Goal: Task Accomplishment & Management: Use online tool/utility

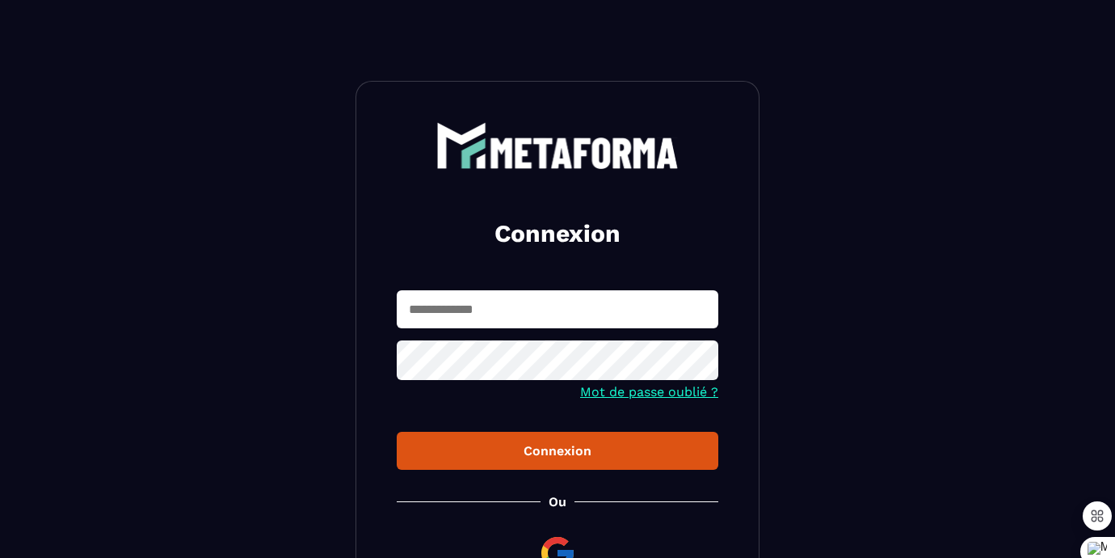
click at [532, 320] on input "text" at bounding box center [558, 309] width 322 height 38
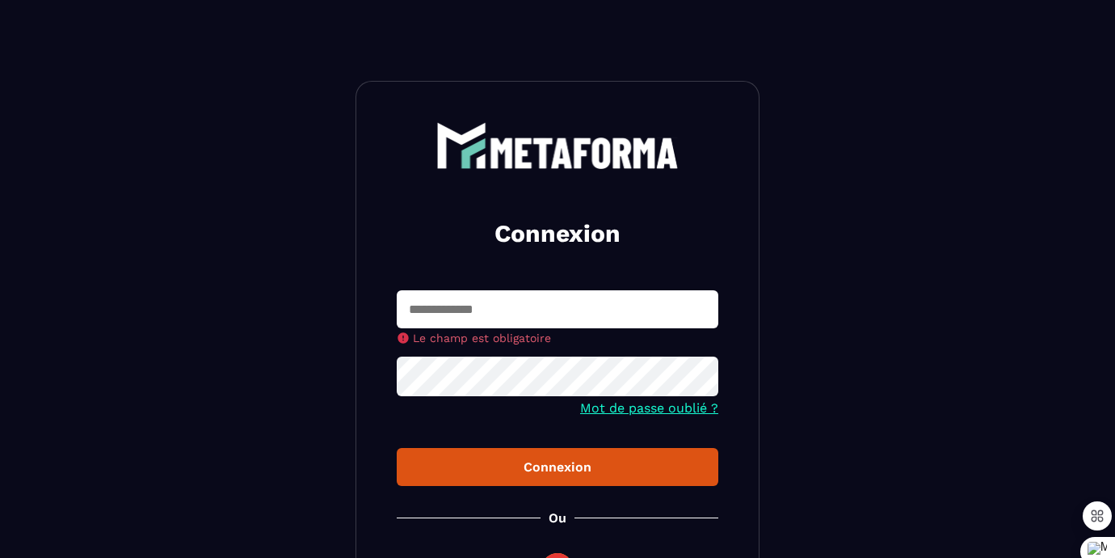
type input "**********"
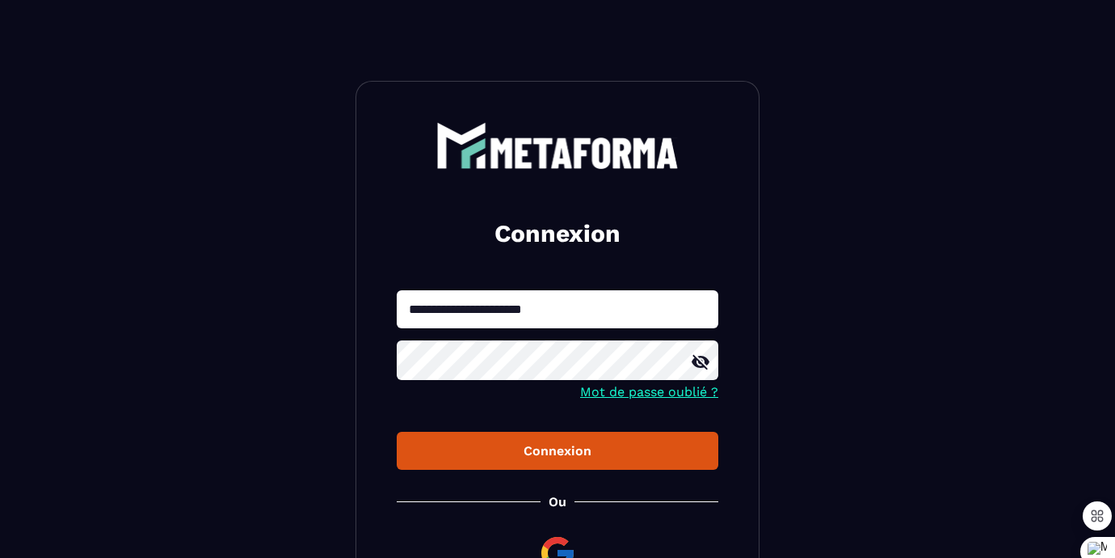
click at [563, 455] on div "Connexion" at bounding box center [558, 450] width 296 height 15
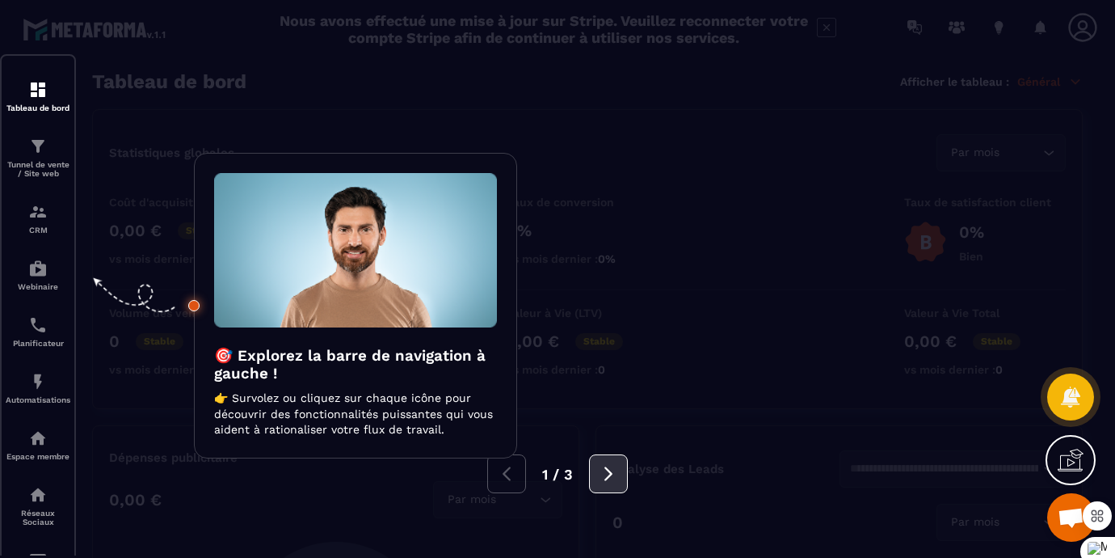
click at [604, 468] on icon at bounding box center [609, 474] width 18 height 18
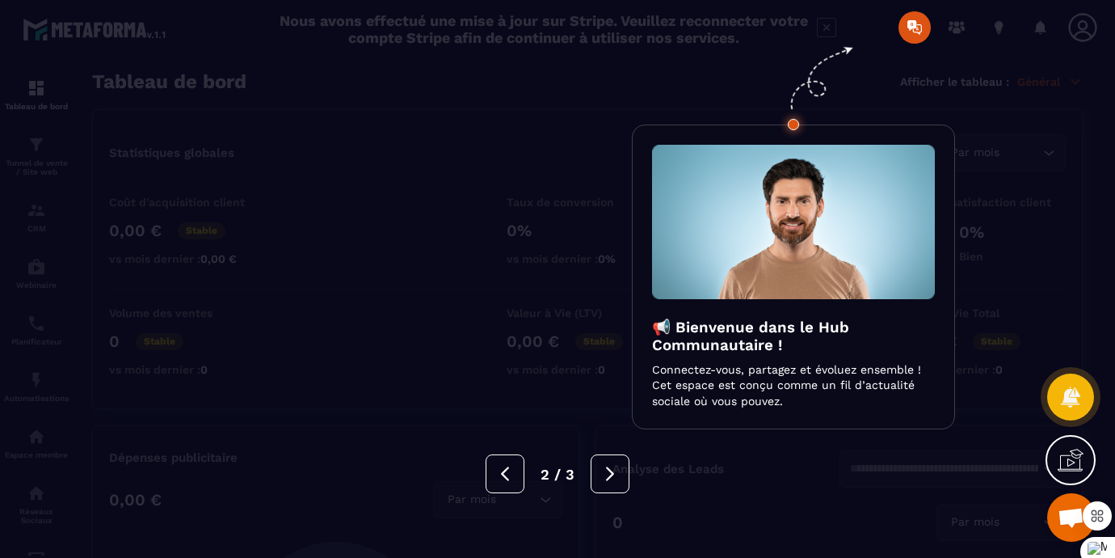
click at [947, 98] on div at bounding box center [557, 279] width 1115 height 558
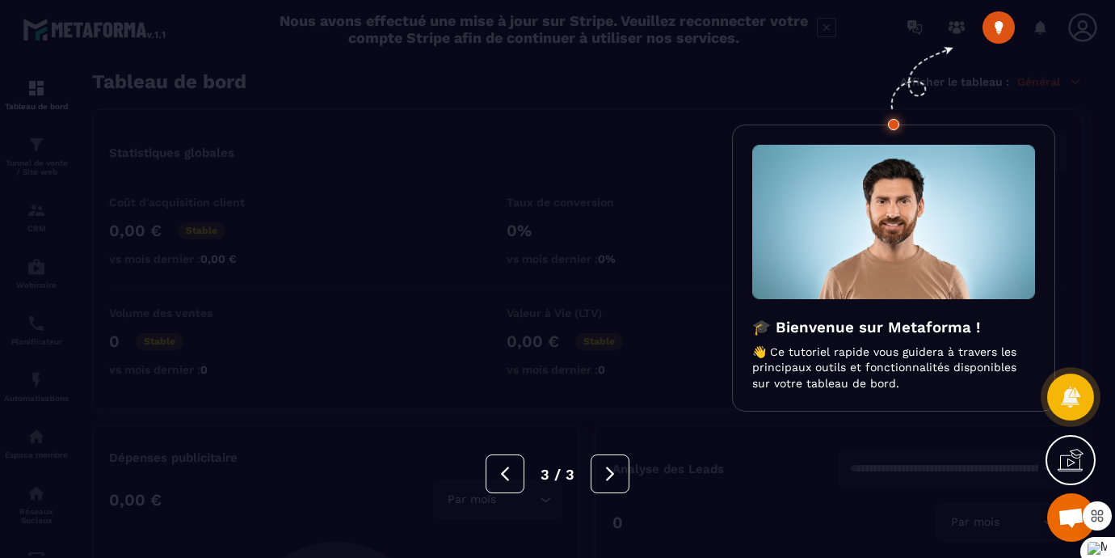
click at [894, 81] on icon at bounding box center [918, 75] width 104 height 123
click at [1049, 90] on div at bounding box center [557, 279] width 1115 height 558
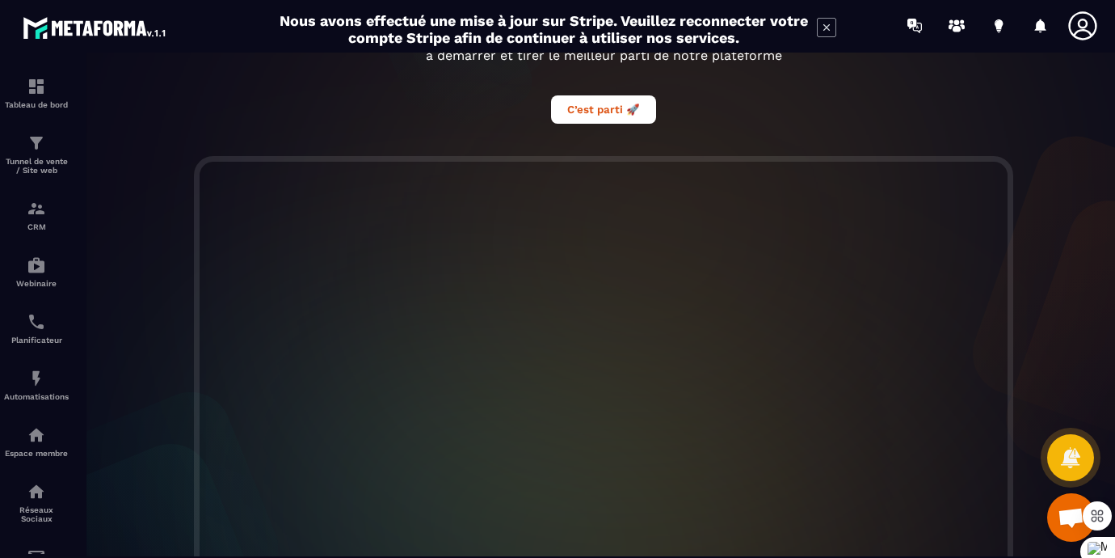
scroll to position [283, 0]
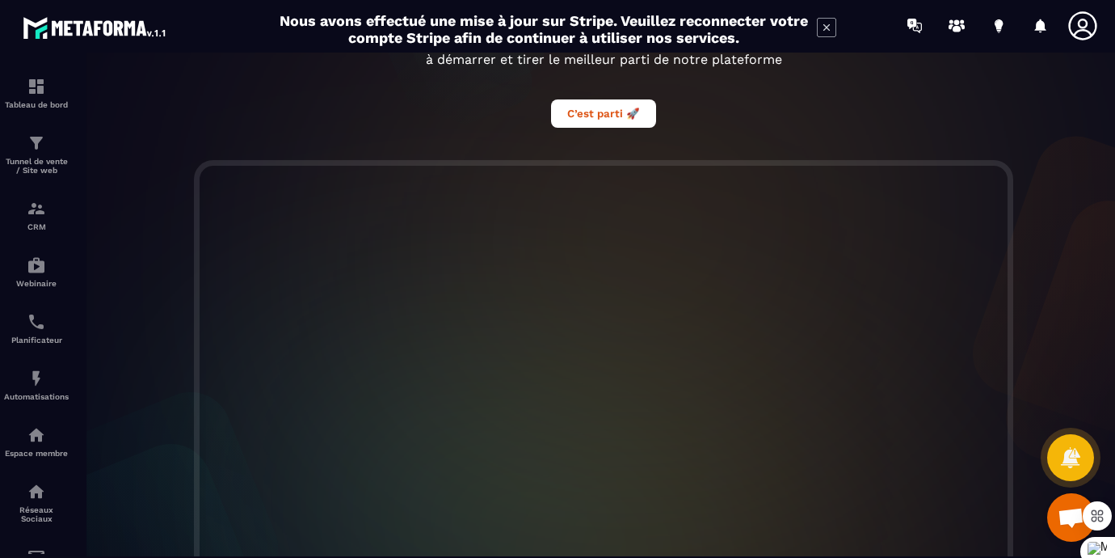
click at [825, 31] on icon at bounding box center [826, 27] width 6 height 6
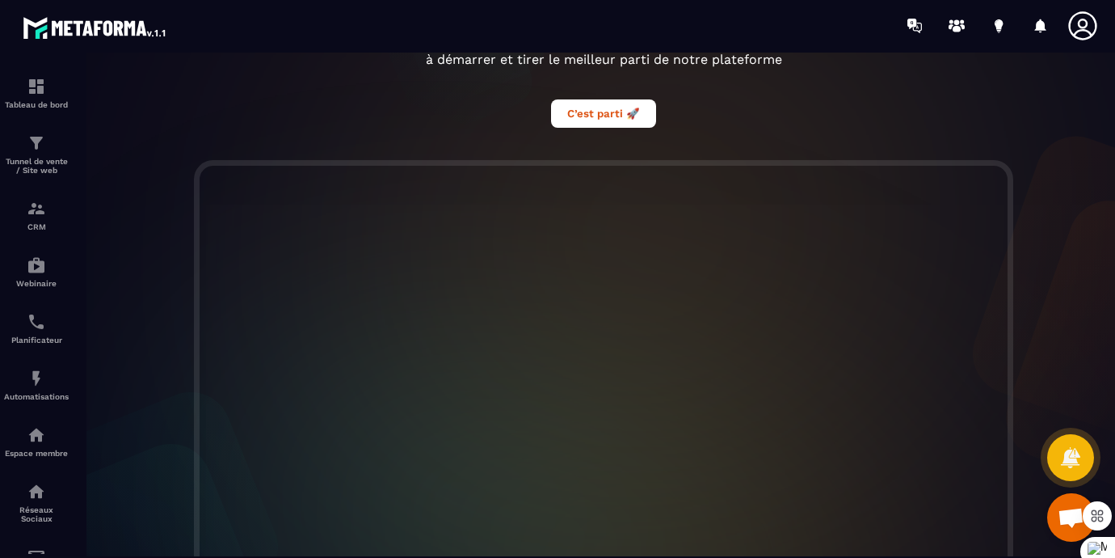
scroll to position [0, 0]
click at [1041, 32] on icon at bounding box center [1041, 28] width 26 height 26
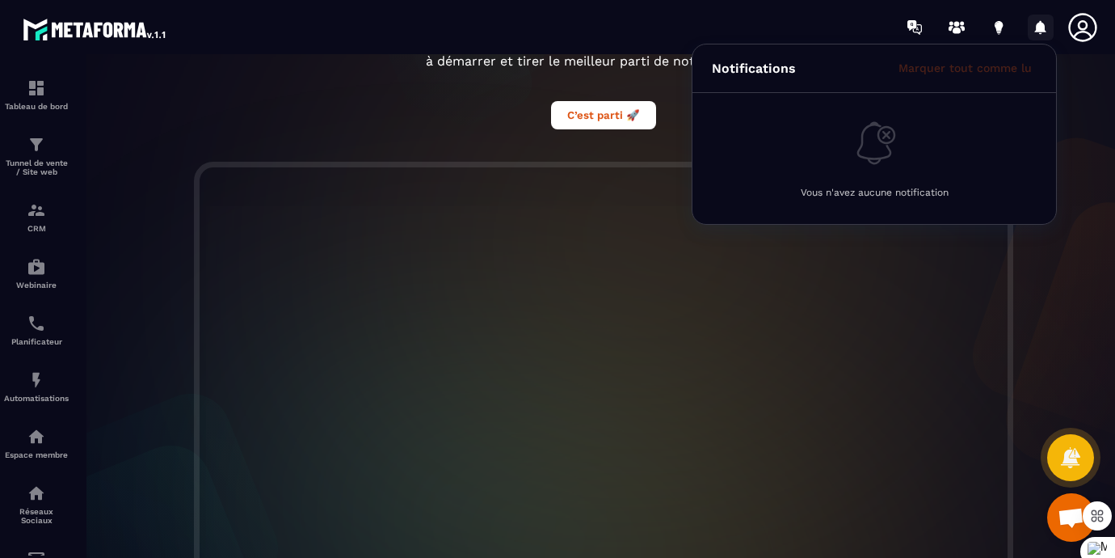
click at [1041, 32] on icon at bounding box center [1041, 28] width 26 height 26
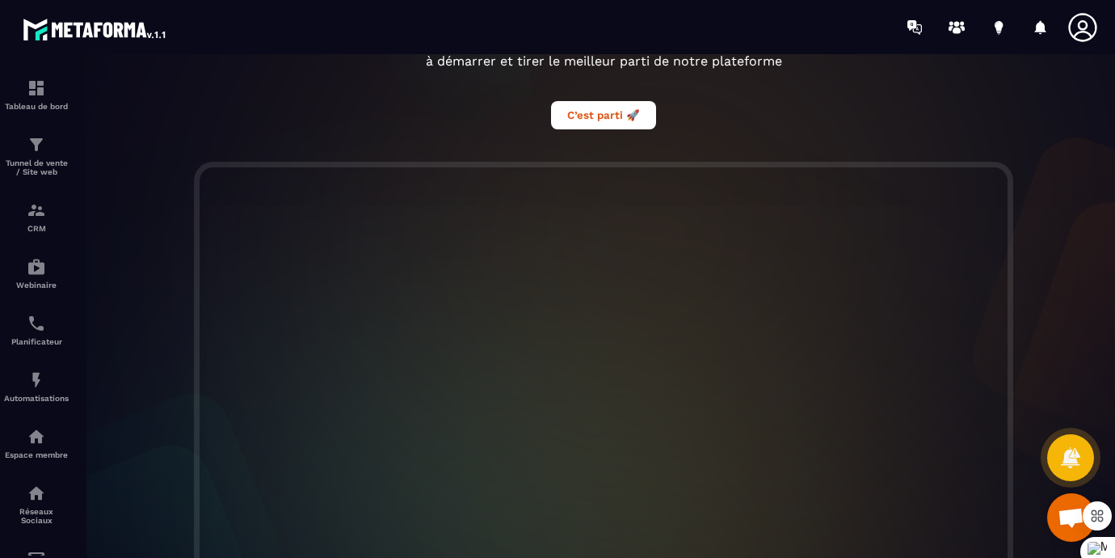
click at [1100, 29] on div at bounding box center [1087, 27] width 40 height 29
click at [1079, 30] on icon at bounding box center [1083, 27] width 32 height 32
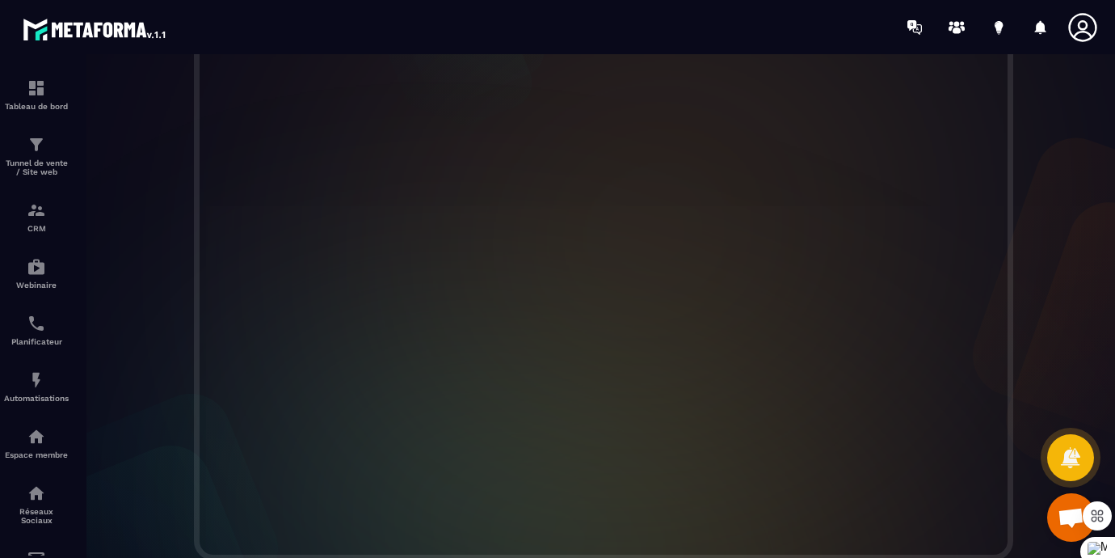
scroll to position [520, 0]
click at [28, 446] on img at bounding box center [36, 436] width 19 height 19
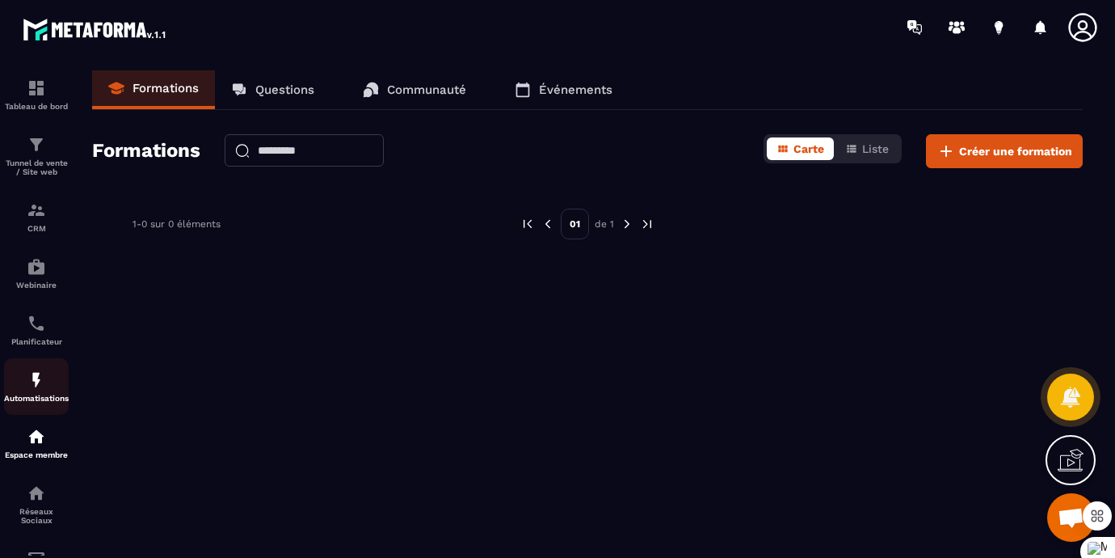
click at [31, 389] on img at bounding box center [36, 379] width 19 height 19
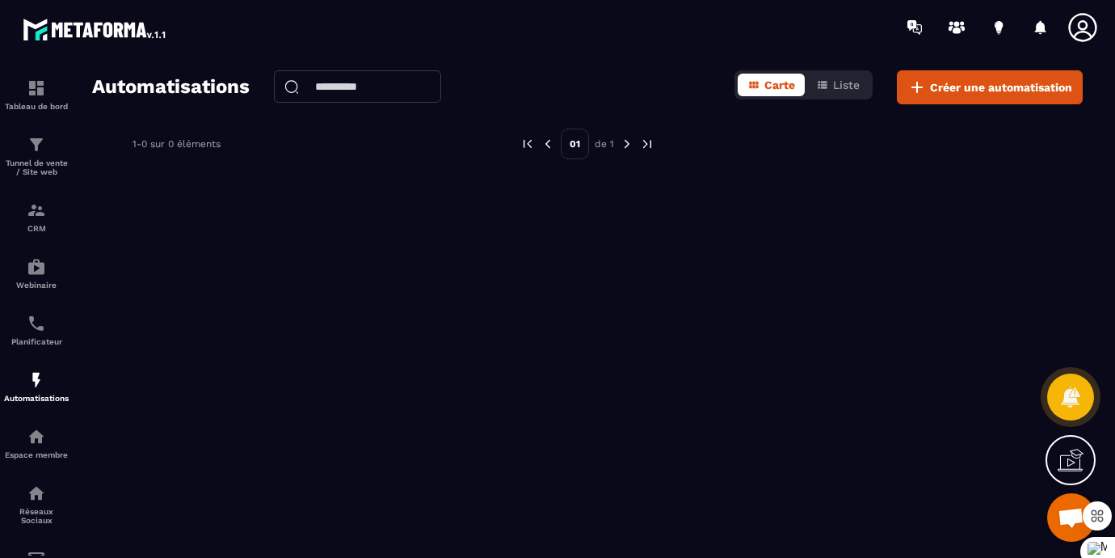
scroll to position [8, 0]
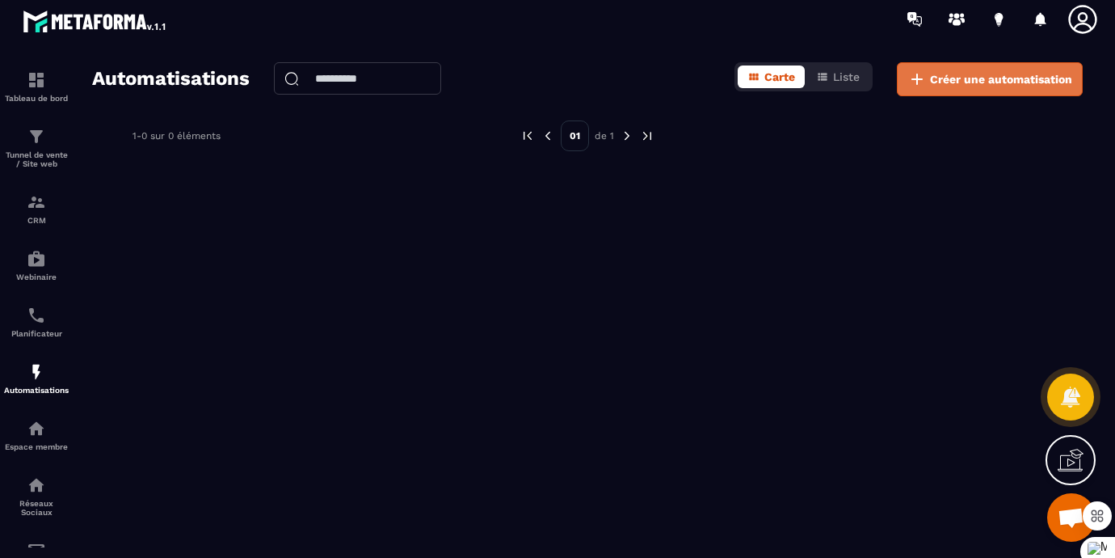
click at [974, 75] on span "Créer une automatisation" at bounding box center [1001, 79] width 142 height 16
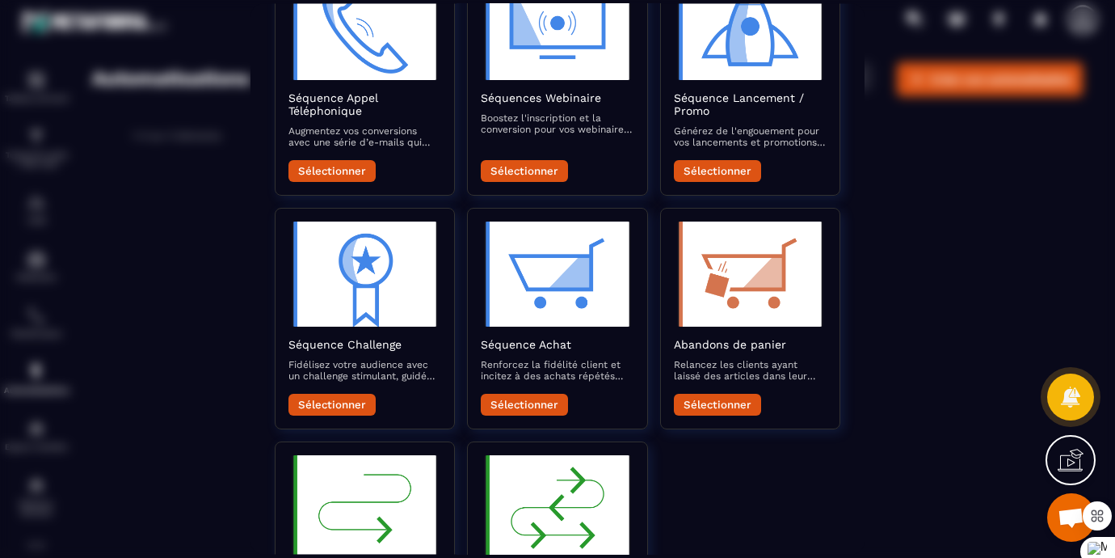
scroll to position [402, 0]
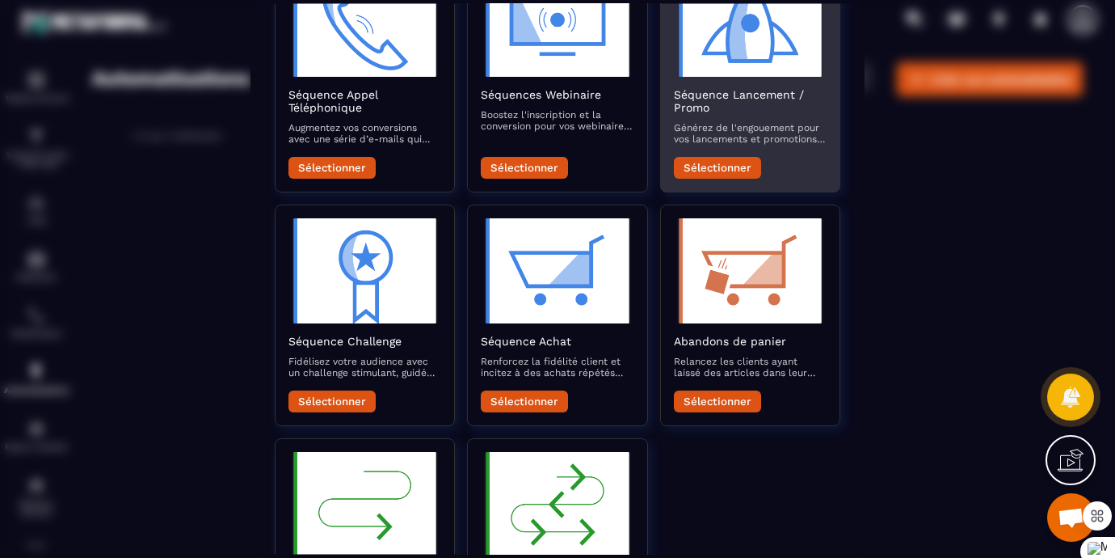
click at [698, 179] on button "Sélectionner" at bounding box center [717, 169] width 87 height 22
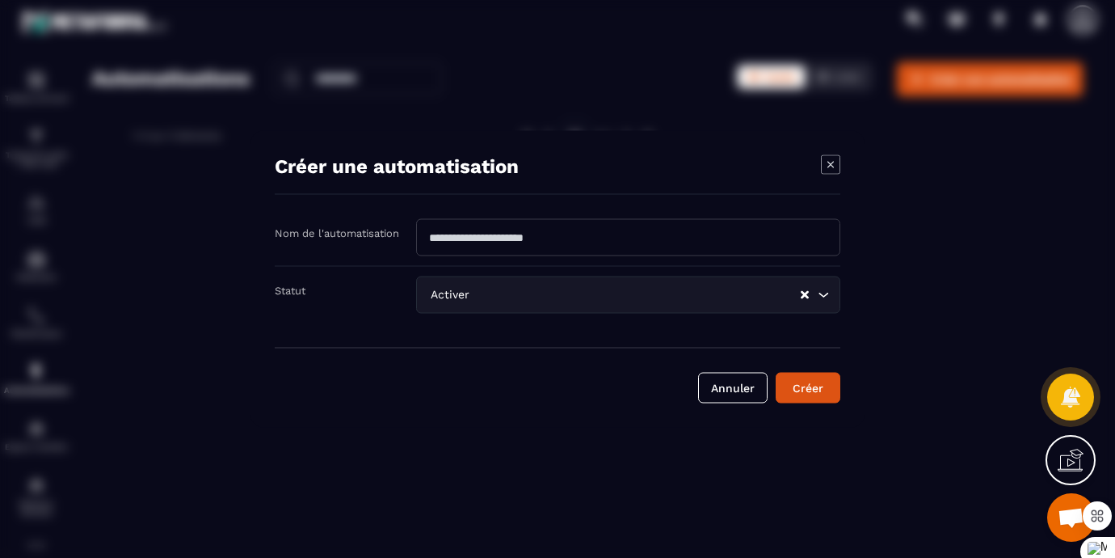
click at [531, 247] on input "Modal window" at bounding box center [628, 237] width 424 height 37
type input "****"
click at [771, 299] on input "Search for option" at bounding box center [636, 295] width 326 height 18
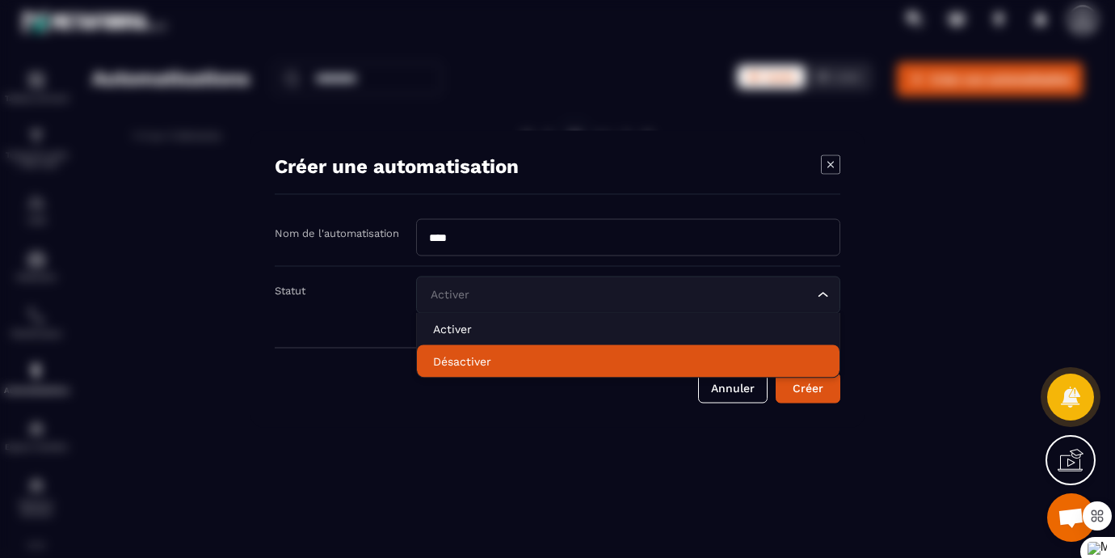
click at [482, 369] on p "Désactiver" at bounding box center [628, 361] width 390 height 16
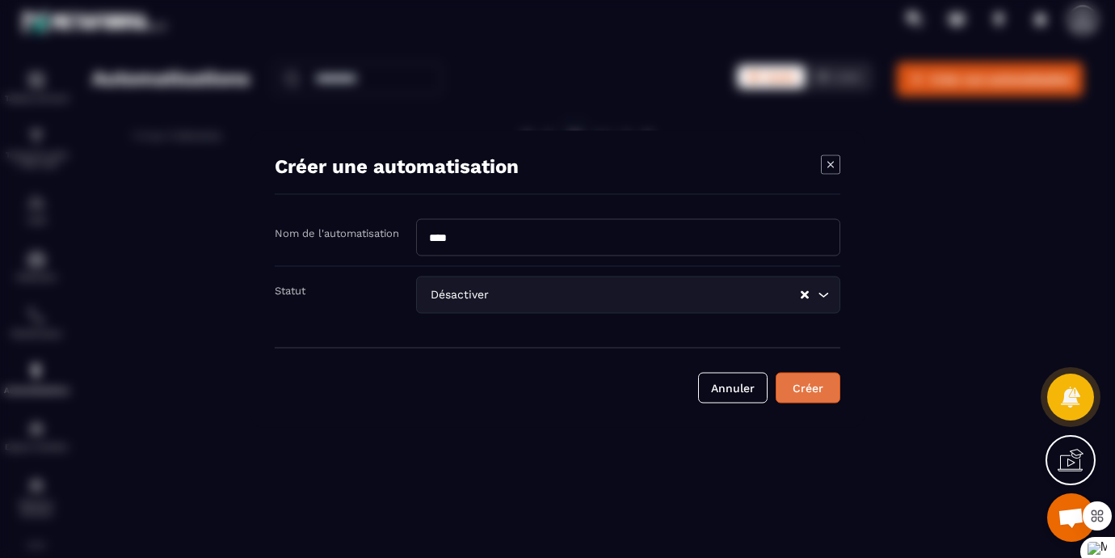
click at [807, 394] on button "Créer" at bounding box center [808, 387] width 65 height 31
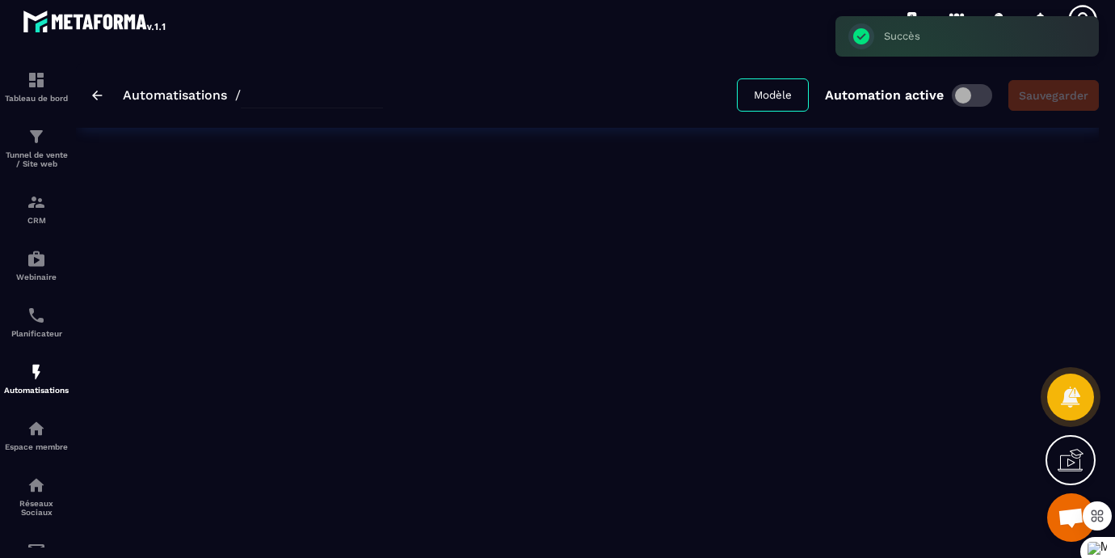
type input "****"
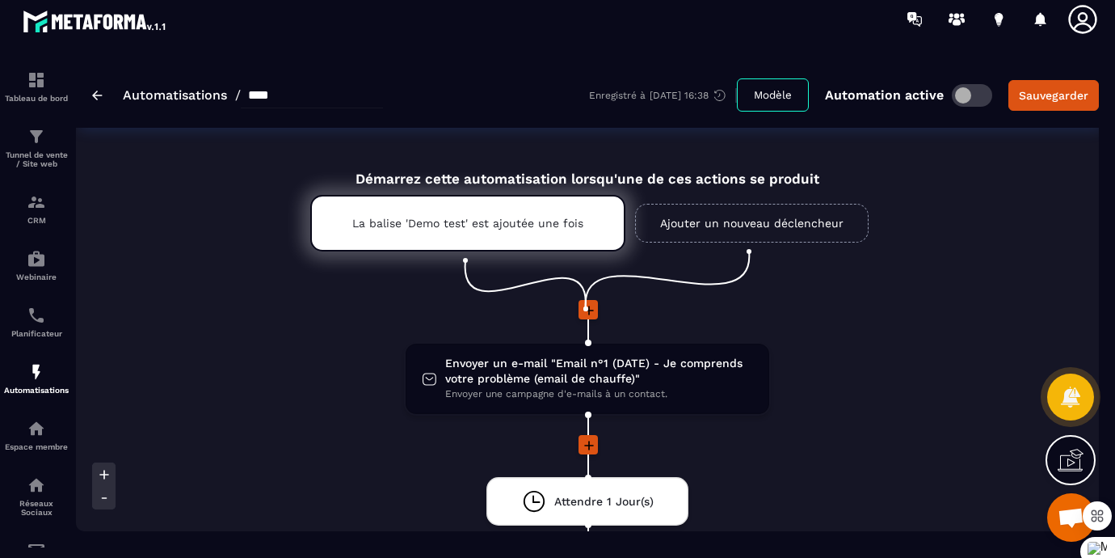
scroll to position [0, 0]
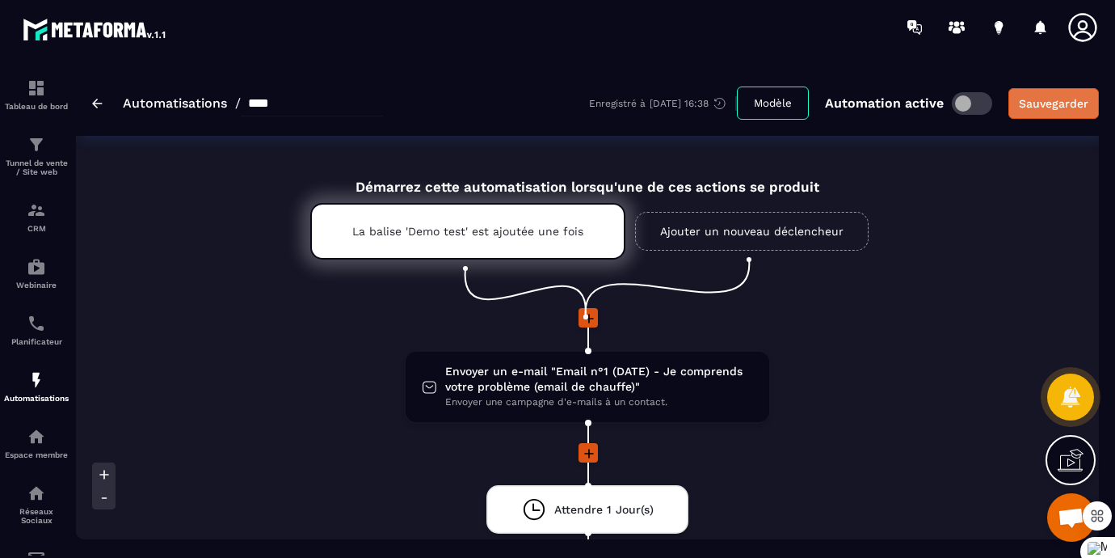
click at [1075, 101] on div "Sauvegarder" at bounding box center [1053, 103] width 69 height 16
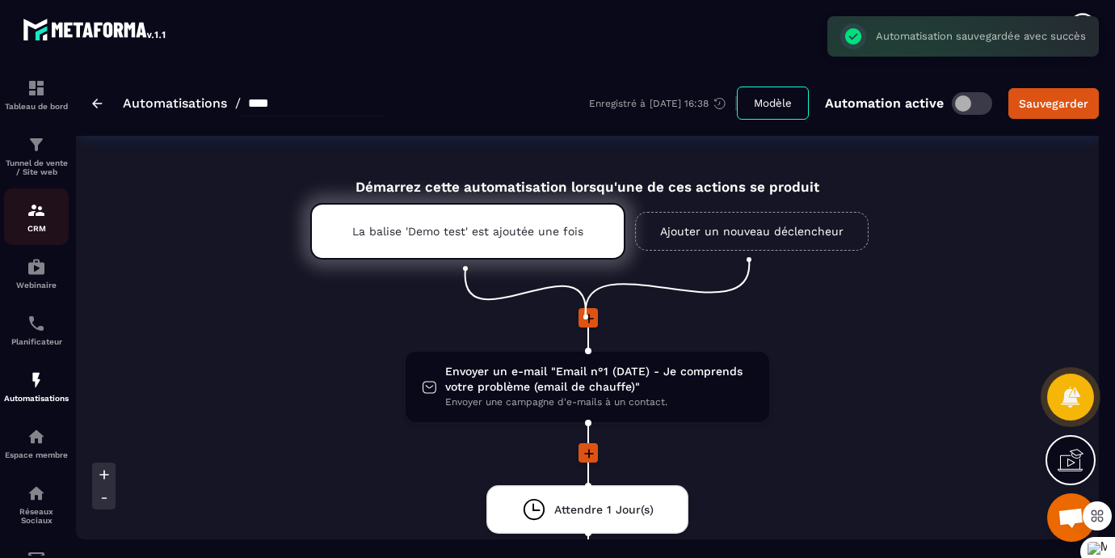
click at [37, 220] on img at bounding box center [36, 209] width 19 height 19
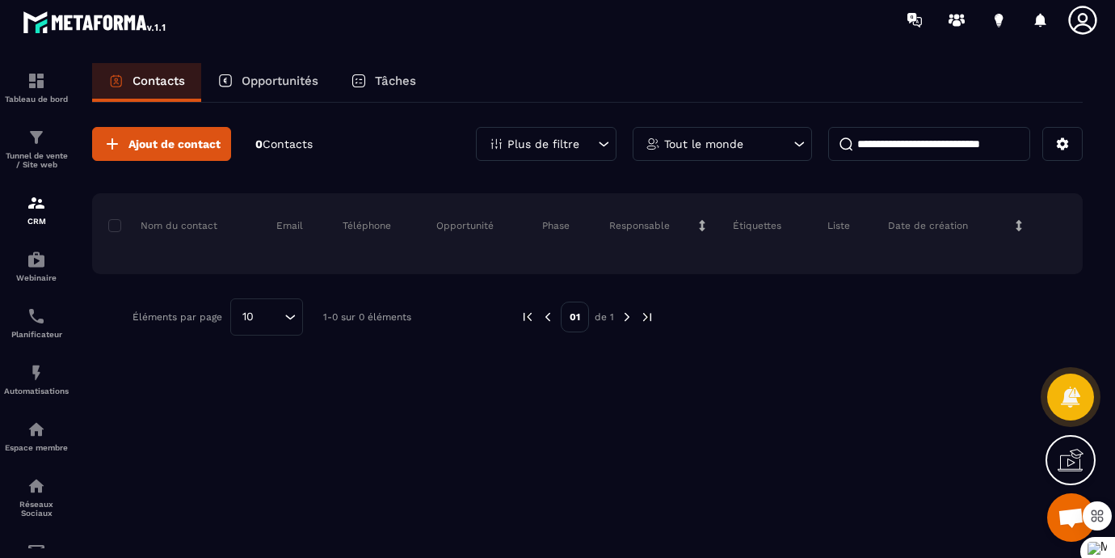
scroll to position [8, 0]
click at [288, 92] on div "Opportunités" at bounding box center [267, 81] width 133 height 39
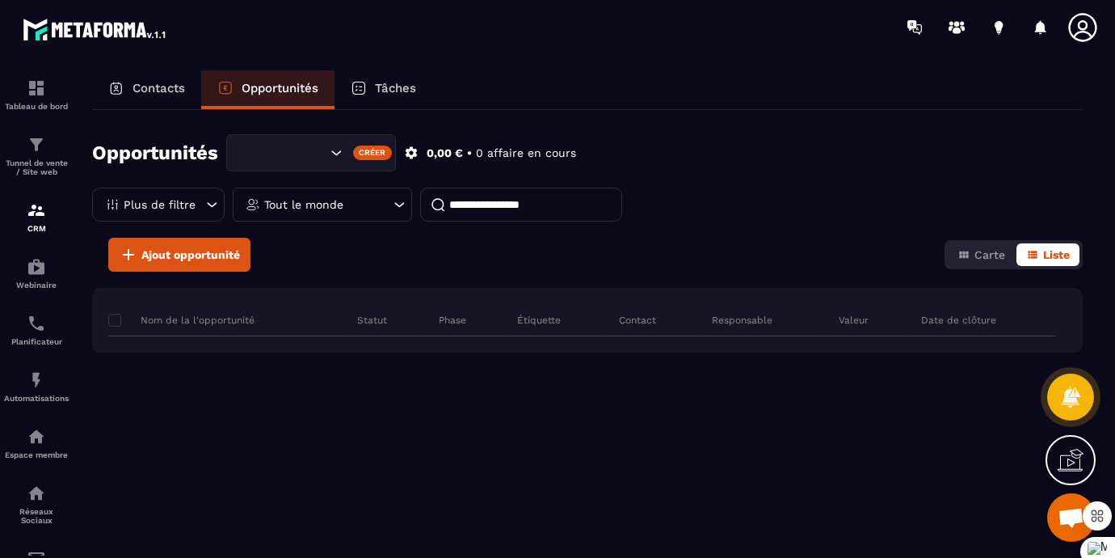
scroll to position [3, 0]
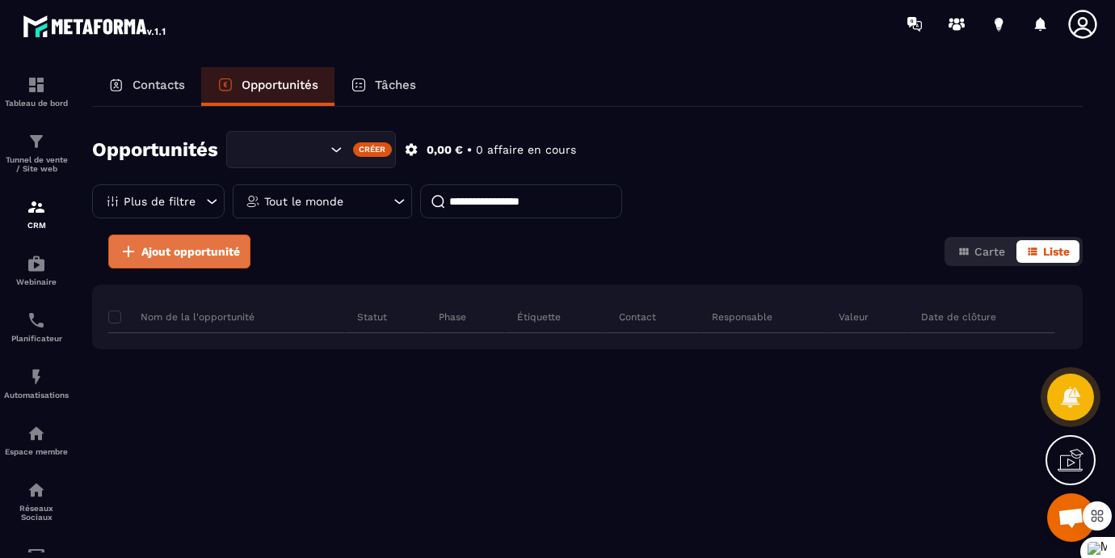
click at [170, 257] on span "Ajout opportunité" at bounding box center [190, 251] width 99 height 16
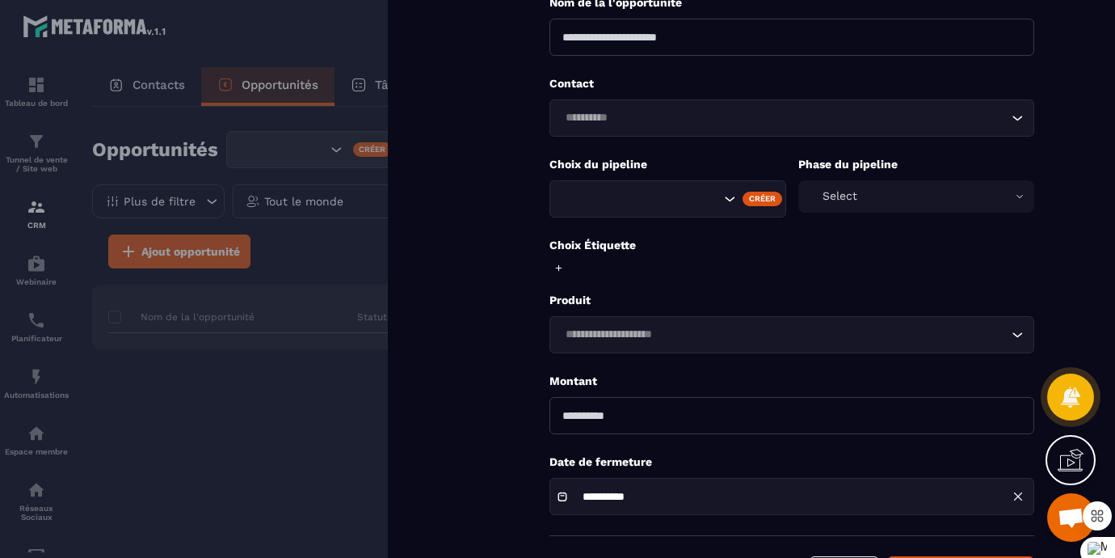
scroll to position [178, 0]
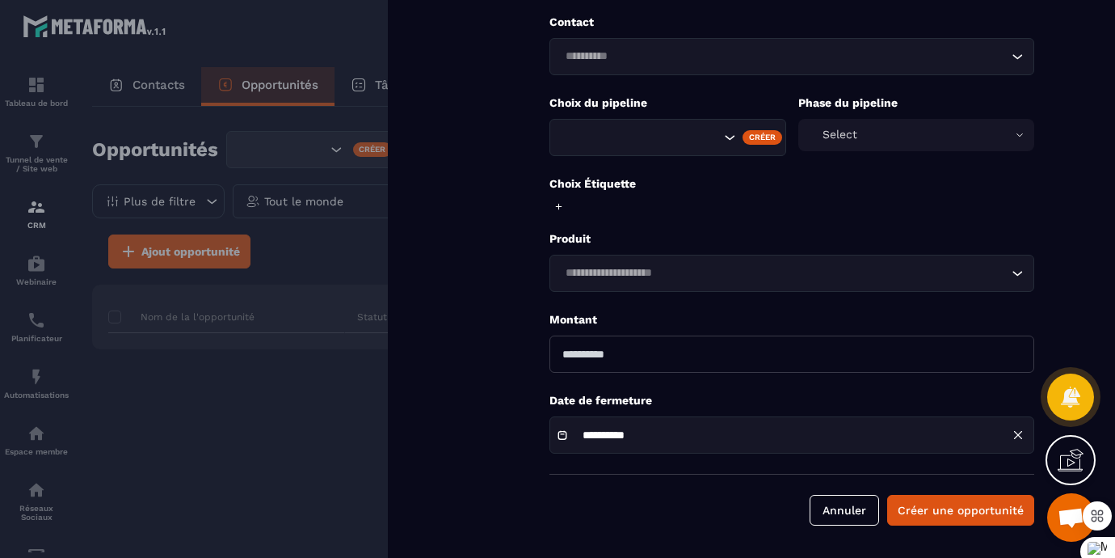
click at [278, 481] on div at bounding box center [557, 279] width 1115 height 558
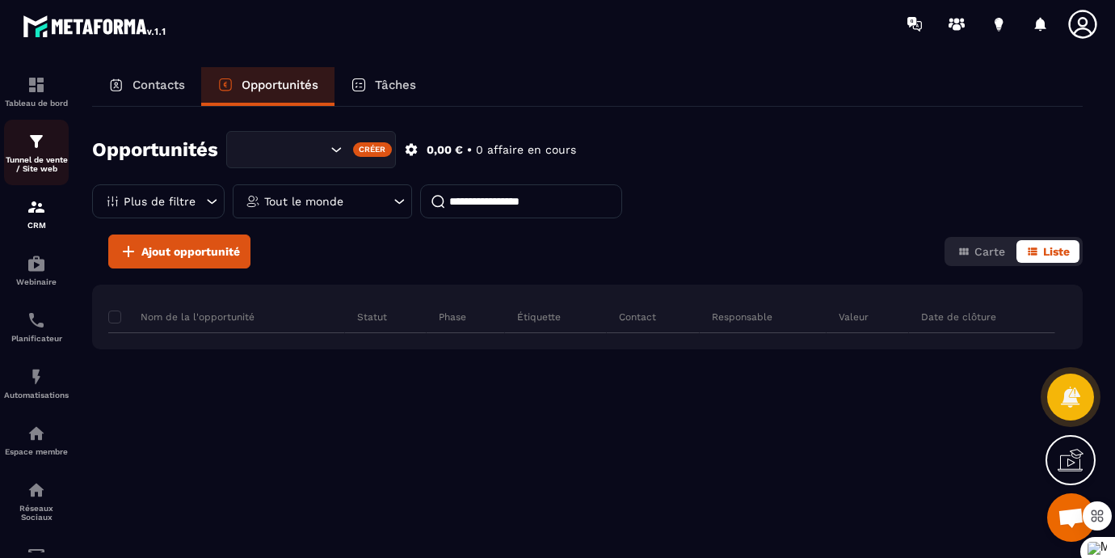
click at [41, 158] on p "Tunnel de vente / Site web" at bounding box center [36, 164] width 65 height 18
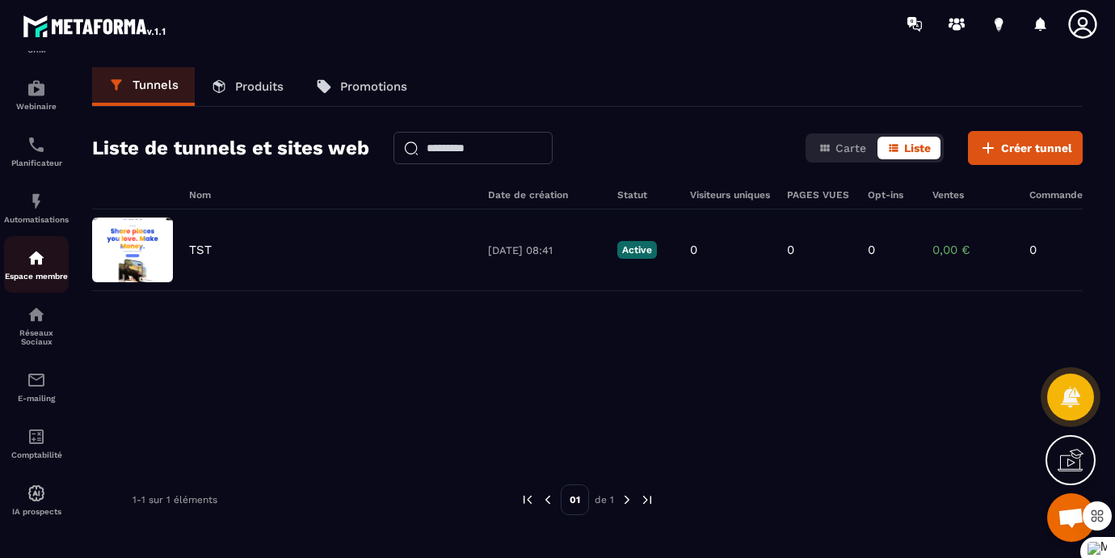
scroll to position [194, 0]
click at [36, 343] on p "Réseaux Sociaux" at bounding box center [36, 337] width 65 height 18
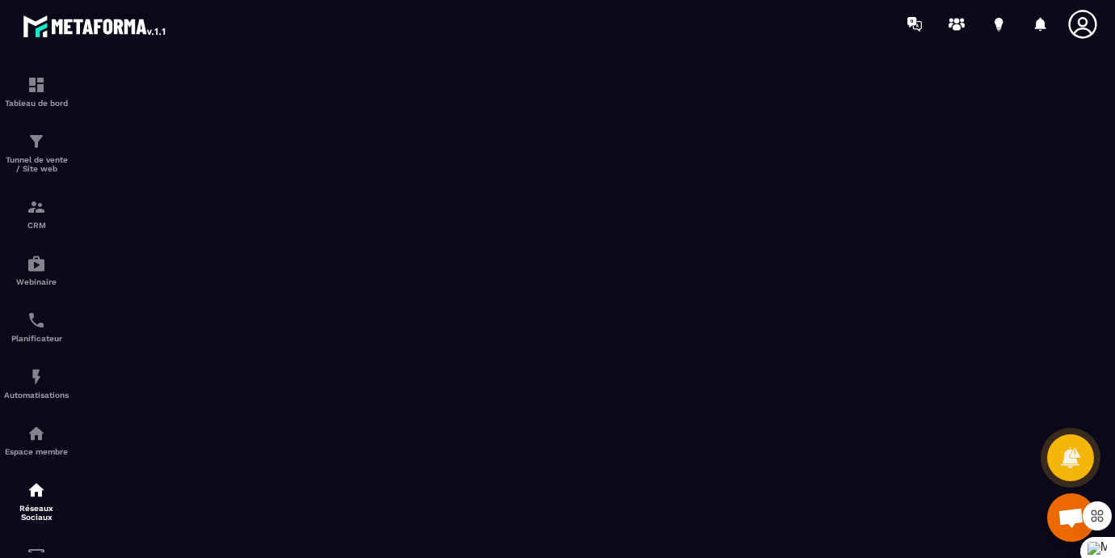
scroll to position [0, 0]
